Goal: Information Seeking & Learning: Compare options

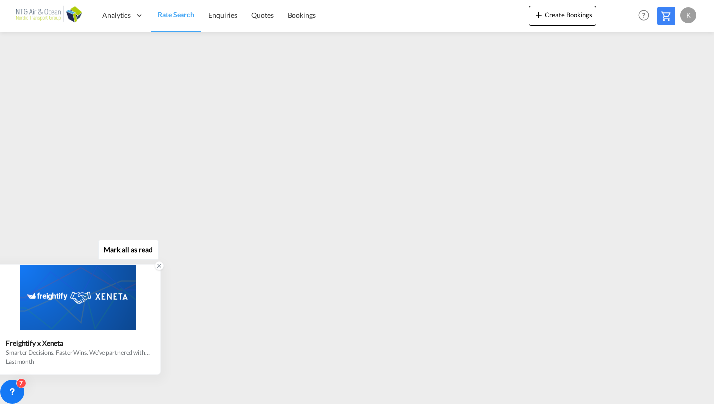
click at [158, 268] on icon at bounding box center [159, 266] width 7 height 7
